Goal: Task Accomplishment & Management: Use online tool/utility

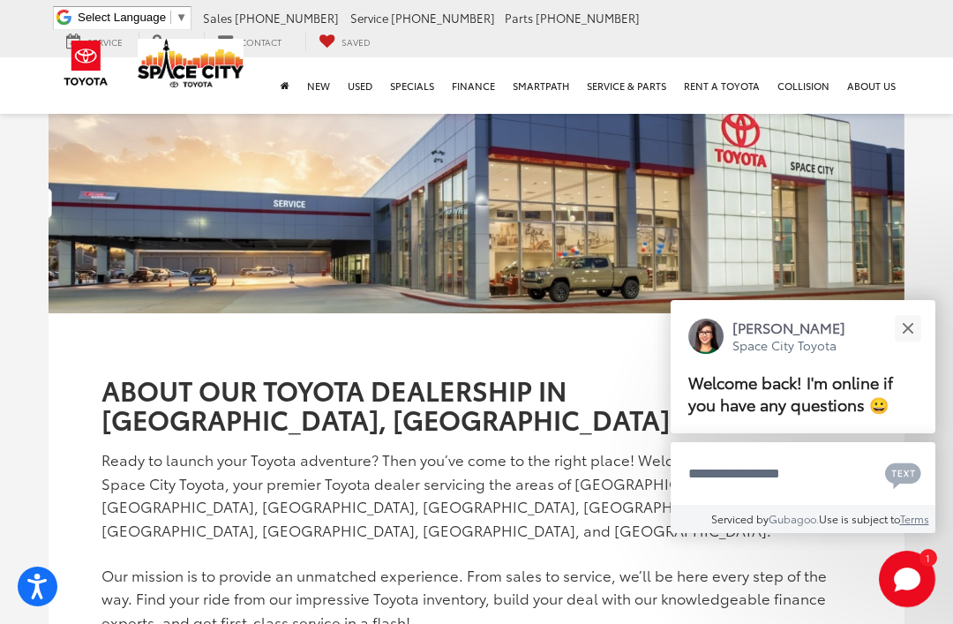
click at [919, 326] on button "Close" at bounding box center [907, 328] width 38 height 38
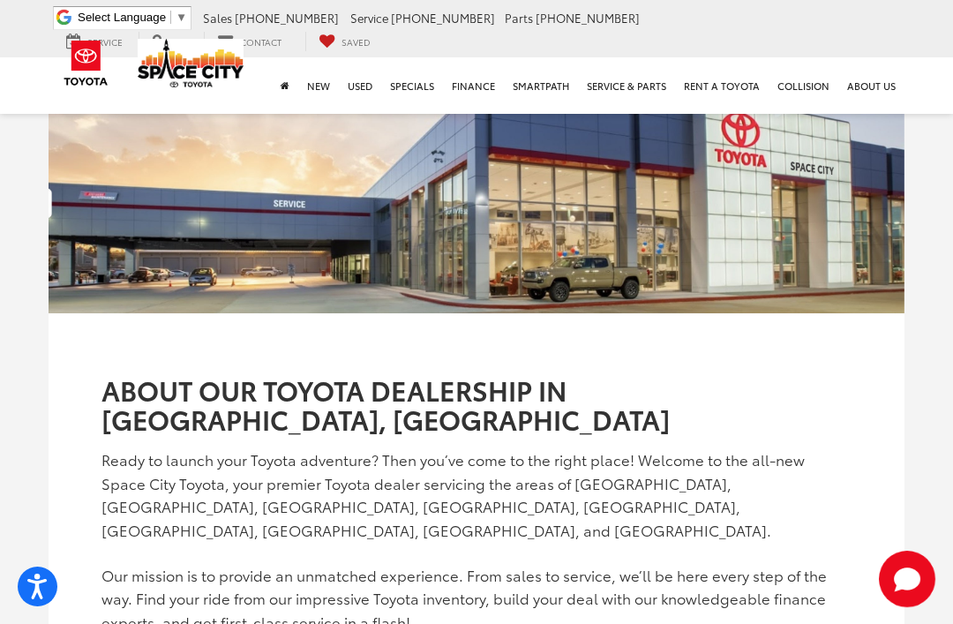
click at [391, 11] on span "[PHONE_NUMBER]" at bounding box center [443, 18] width 104 height 16
click at [412, 16] on span "[PHONE_NUMBER]" at bounding box center [443, 18] width 104 height 16
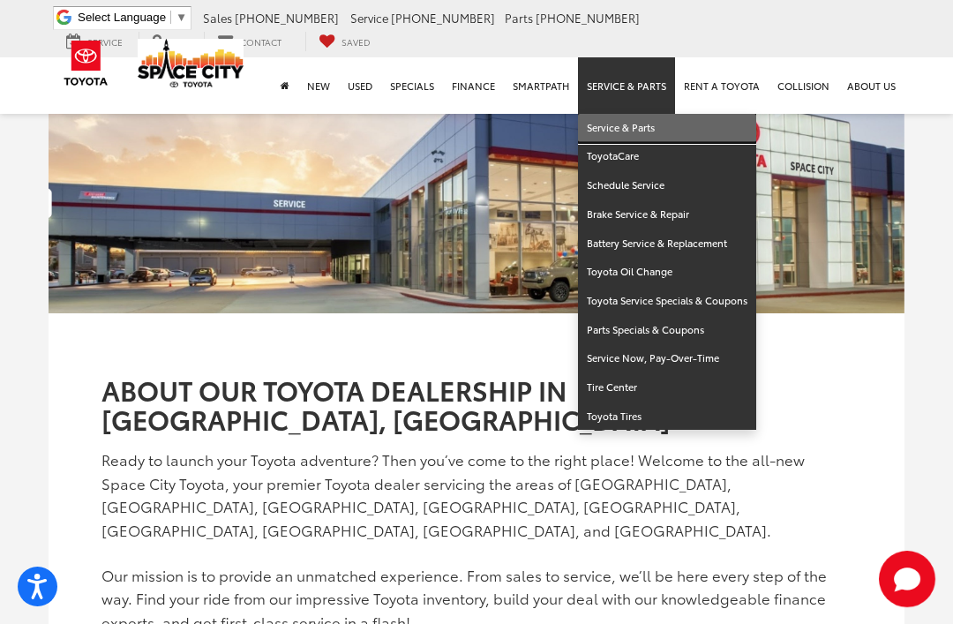
click at [631, 131] on link "Service & Parts" at bounding box center [667, 128] width 178 height 29
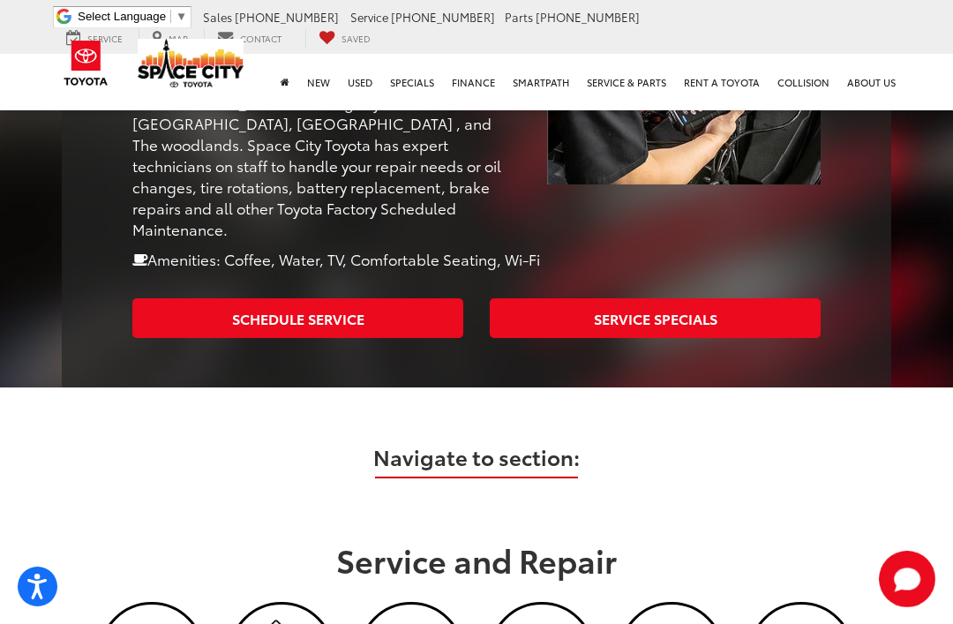
scroll to position [662, 0]
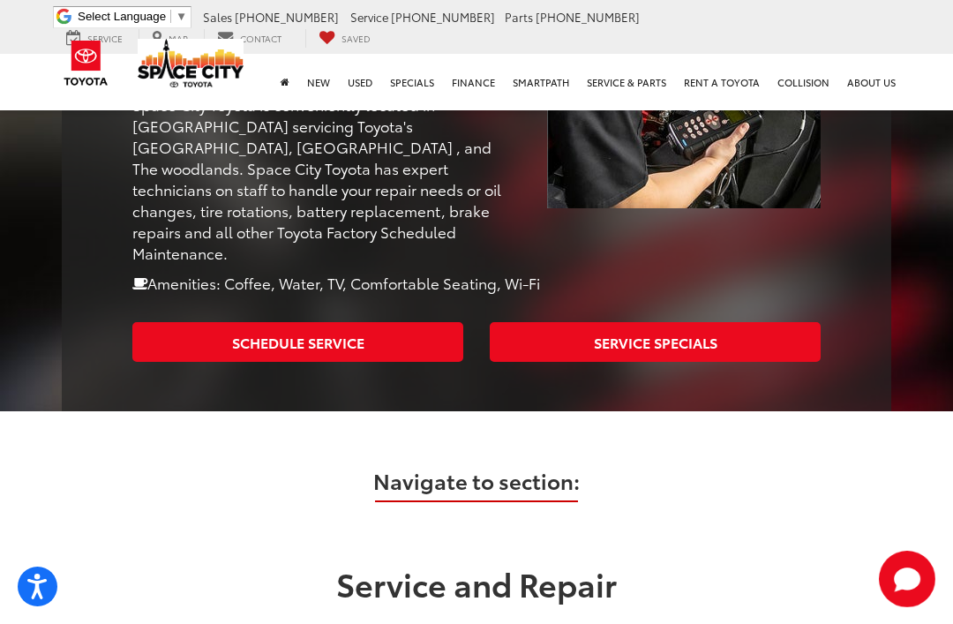
click at [310, 322] on link "Schedule Service" at bounding box center [297, 342] width 331 height 40
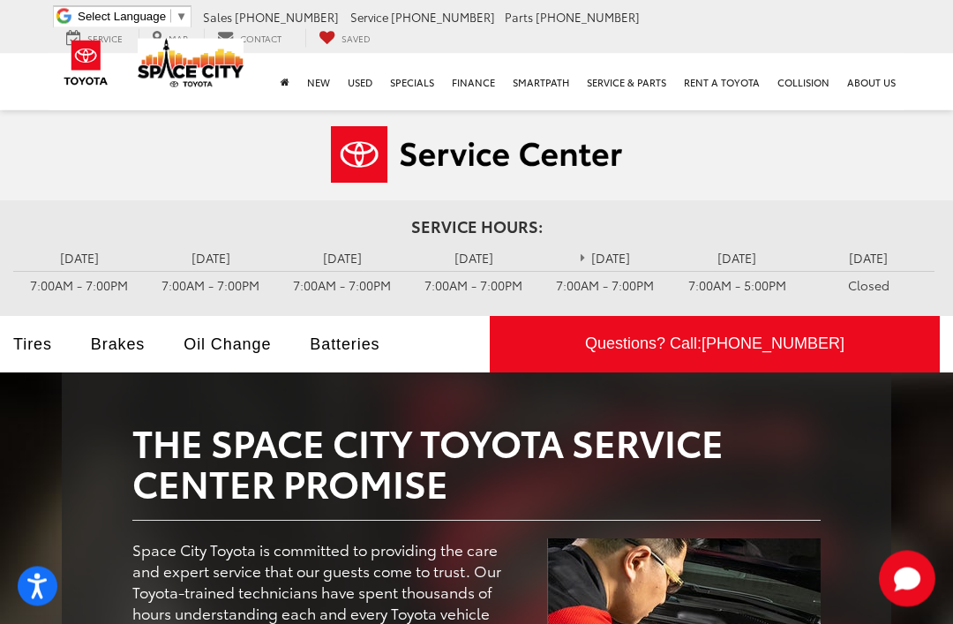
scroll to position [0, 0]
